Goal: Find specific page/section: Find specific page/section

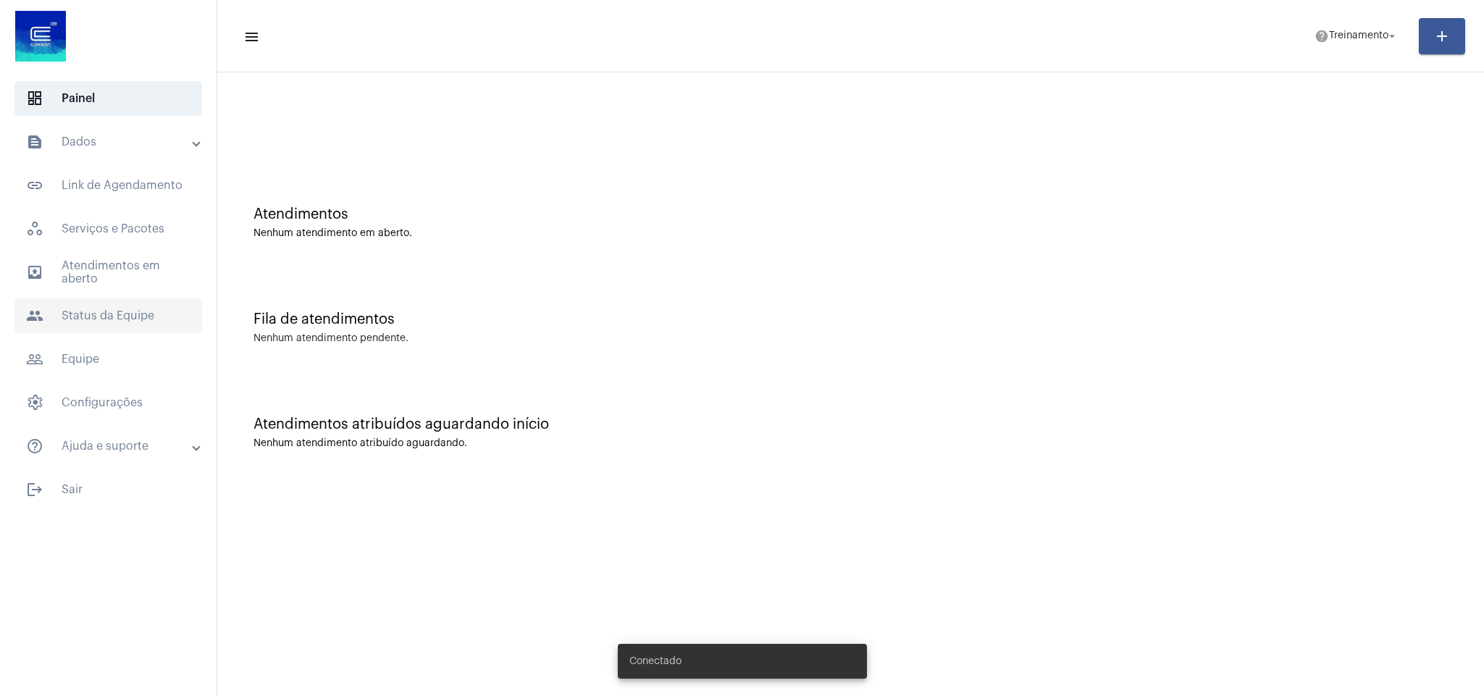
click at [122, 305] on span "people Status da Equipe" at bounding box center [108, 315] width 188 height 35
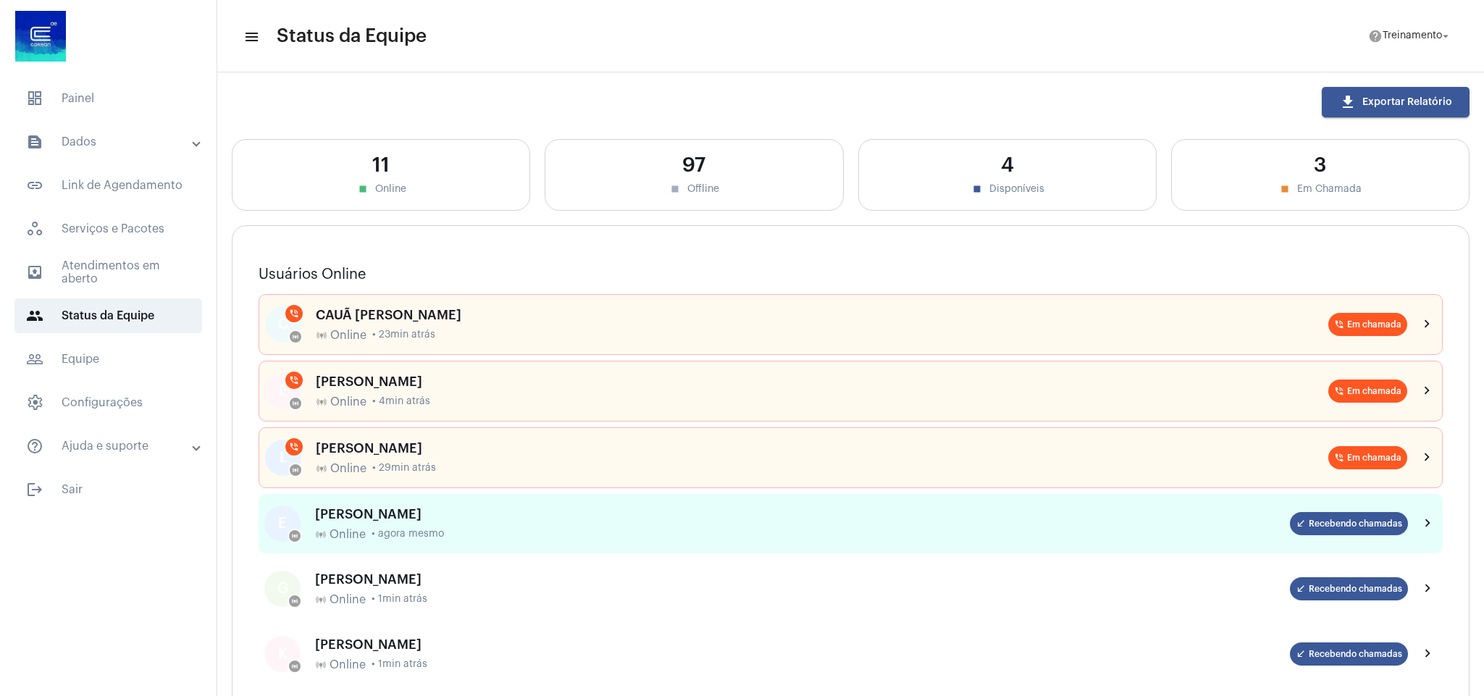
scroll to position [109, 0]
